Goal: Transaction & Acquisition: Purchase product/service

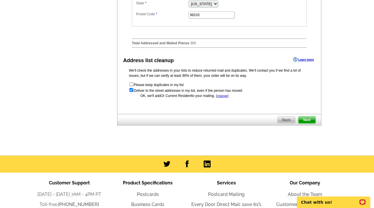
scroll to position [316, 0]
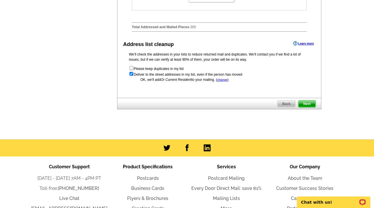
click at [308, 107] on span "Next" at bounding box center [306, 103] width 17 height 7
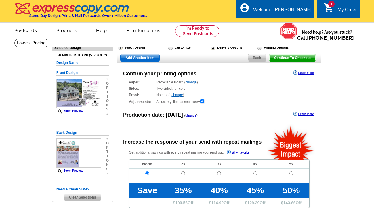
radio input "false"
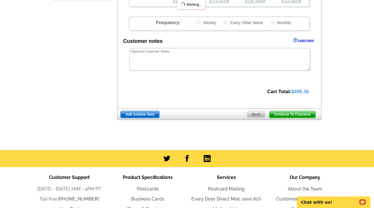
scroll to position [201, 0]
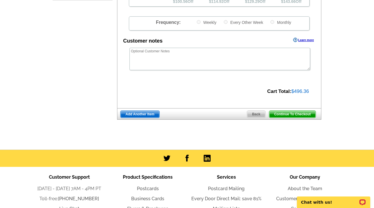
click at [301, 115] on span "Continue To Checkout" at bounding box center [292, 114] width 46 height 7
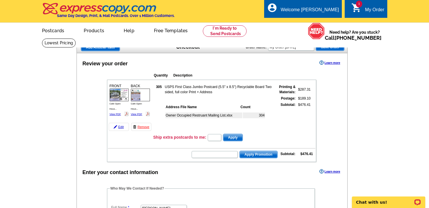
click at [291, 97] on tbody "305 USPS First Class Jumbo Postcard (5.5" x 8.5") Recyclable Board Two sided, f…" at bounding box center [232, 108] width 157 height 48
click at [292, 92] on strong "Printing & Materials:" at bounding box center [287, 89] width 16 height 9
drag, startPoint x: 278, startPoint y: 86, endPoint x: 315, endPoint y: 104, distance: 41.3
click at [315, 104] on table "FRONT Cafe Open Hous... View PDF" at bounding box center [211, 121] width 209 height 82
copy table "305 USPS First Class Jumbo Postcard (5.5" x 8.5") Recyclable Board Two sided, f…"
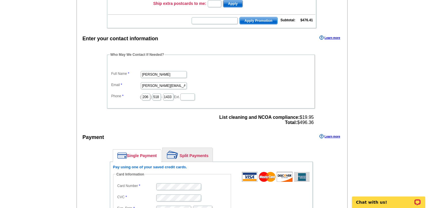
scroll to position [144, 0]
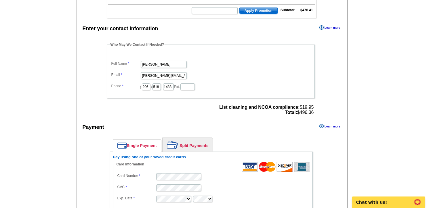
drag, startPoint x: 216, startPoint y: 108, endPoint x: 314, endPoint y: 114, distance: 97.9
click at [314, 114] on div "List cleaning and NCOA compliance: $19.95 Total: $496.36" at bounding box center [266, 110] width 98 height 14
drag, startPoint x: 217, startPoint y: 110, endPoint x: 315, endPoint y: 113, distance: 98.1
click at [315, 113] on div "Who May We Contact If Needed? Full Name Casey Young Email casey.young@kw.com Ph…" at bounding box center [210, 79] width 231 height 75
copy div "List cleaning and NCOA compliance: $19.95 Total: $496.36"
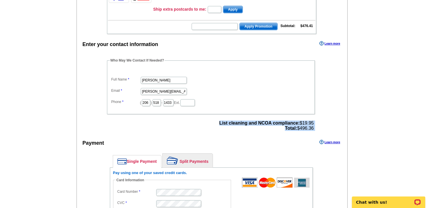
scroll to position [115, 0]
